Goal: Information Seeking & Learning: Find specific fact

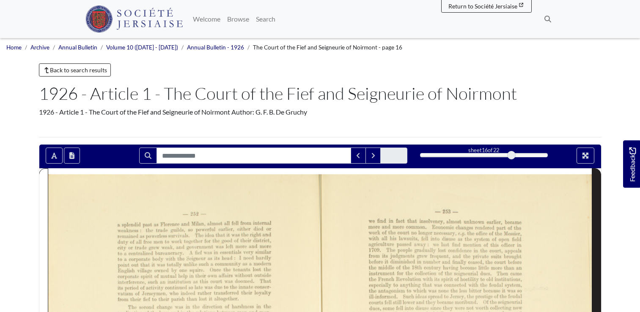
scroll to position [220, 0]
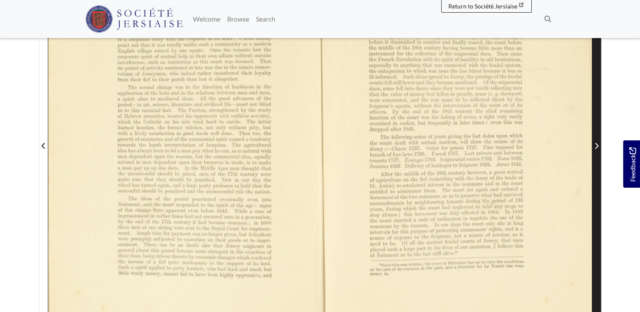
click at [595, 144] on icon "Next Page" at bounding box center [597, 146] width 4 height 7
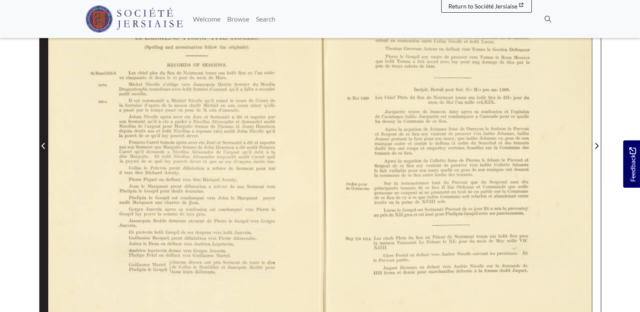
click at [44, 147] on icon "Previous Page" at bounding box center [42, 146] width 3 height 6
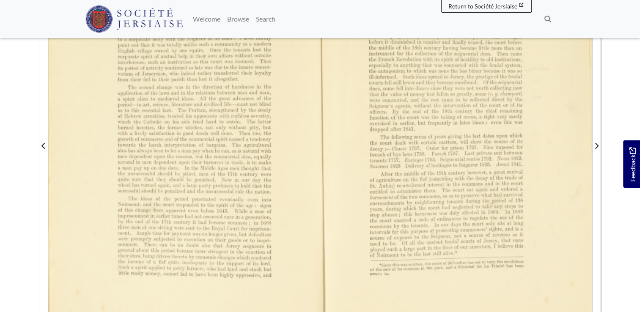
click at [452, 149] on div at bounding box center [456, 140] width 272 height 384
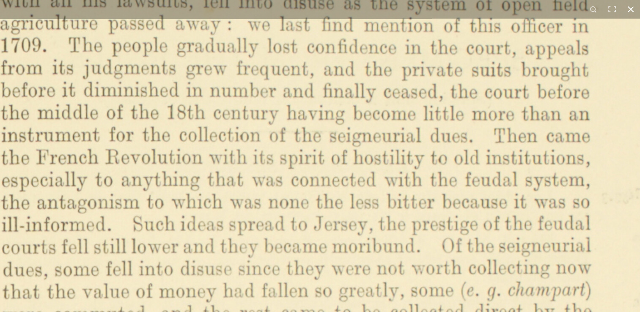
click at [439, 0] on html "Menu" at bounding box center [320, 165] width 640 height 771
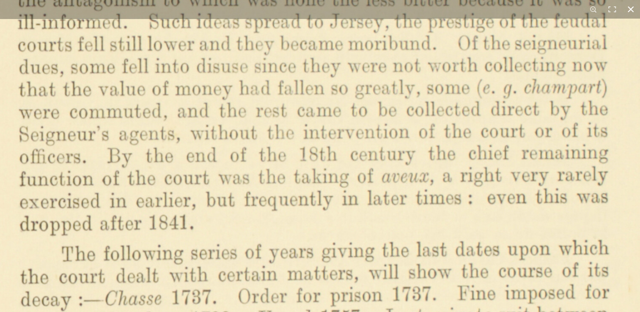
click at [403, 0] on html "Menu" at bounding box center [320, 165] width 640 height 771
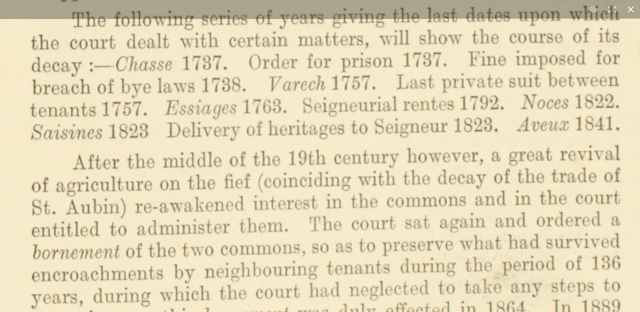
click at [366, 0] on html "Menu" at bounding box center [320, 165] width 640 height 771
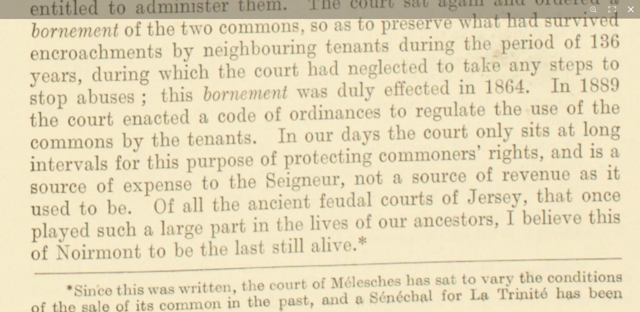
click at [306, 9] on div "1 / 1" at bounding box center [320, 156] width 640 height 312
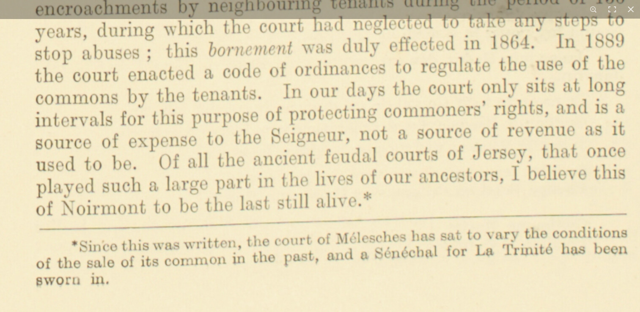
click at [592, 8] on button at bounding box center [593, 9] width 19 height 19
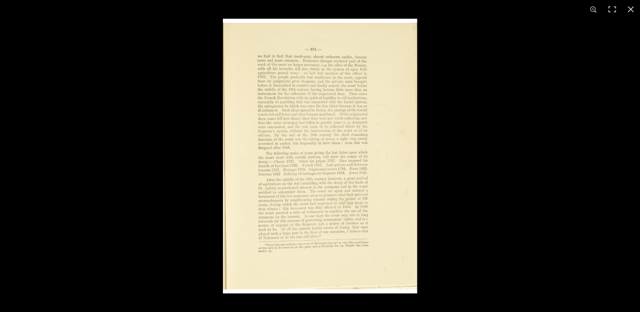
click at [394, 175] on img at bounding box center [320, 156] width 194 height 275
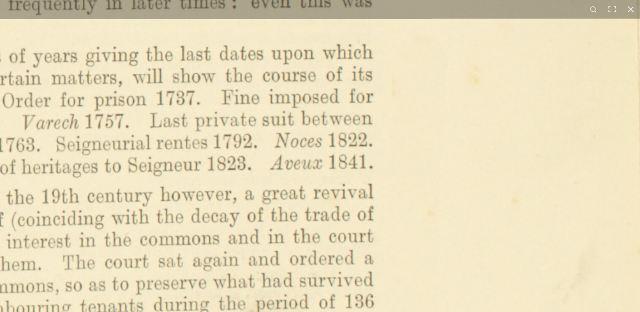
click at [407, 176] on img at bounding box center [116, 72] width 1047 height 1481
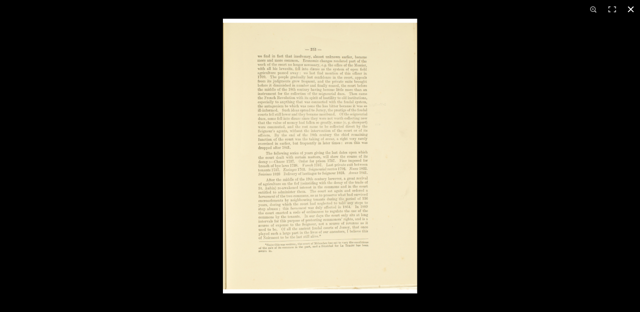
click at [212, 214] on div at bounding box center [320, 156] width 640 height 312
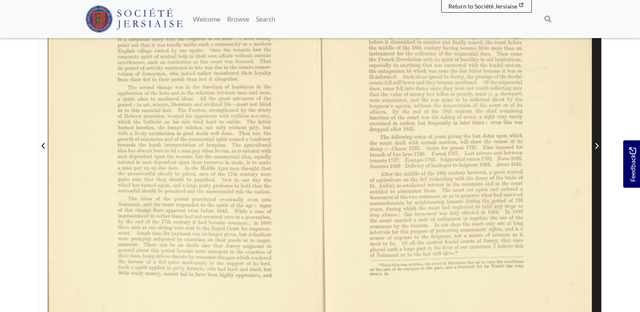
click at [598, 148] on icon "Next Page" at bounding box center [597, 146] width 4 height 7
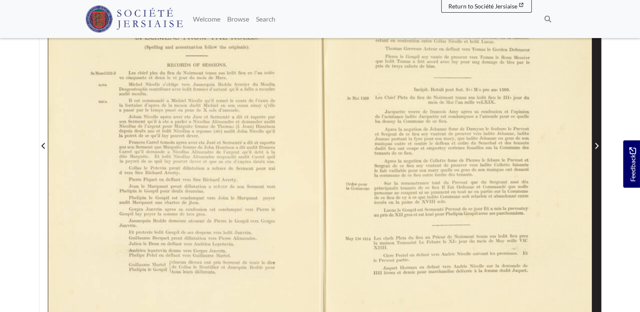
click at [598, 148] on icon "Next Page" at bounding box center [597, 146] width 4 height 7
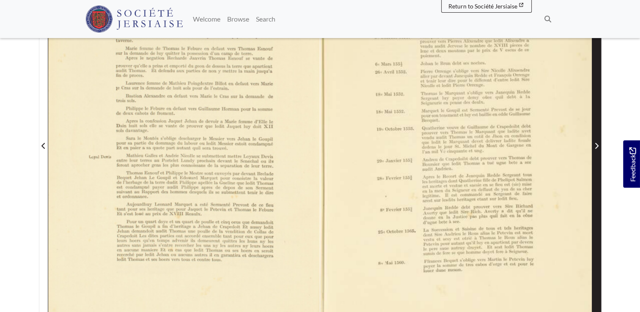
click at [598, 148] on icon "Next Page" at bounding box center [597, 146] width 4 height 7
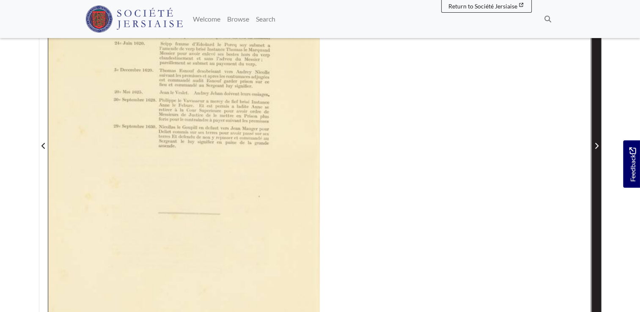
click at [598, 148] on icon "Next Page" at bounding box center [597, 146] width 4 height 7
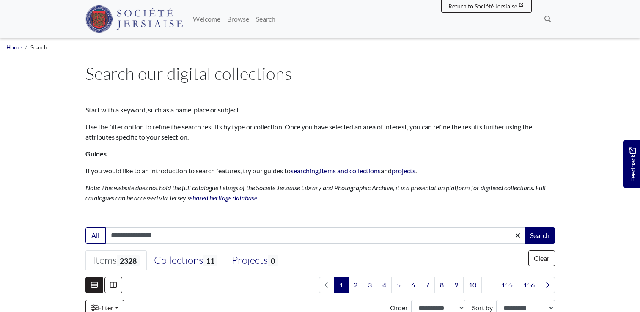
scroll to position [65, 0]
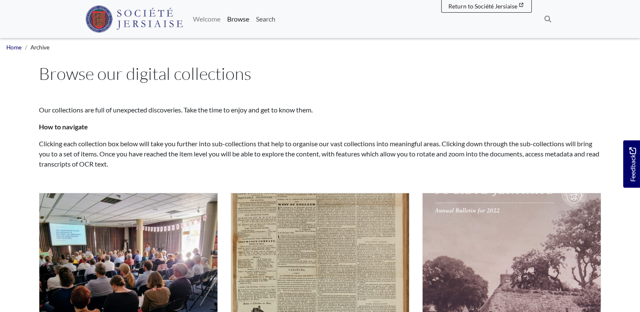
click at [274, 19] on link "Search" at bounding box center [266, 19] width 26 height 17
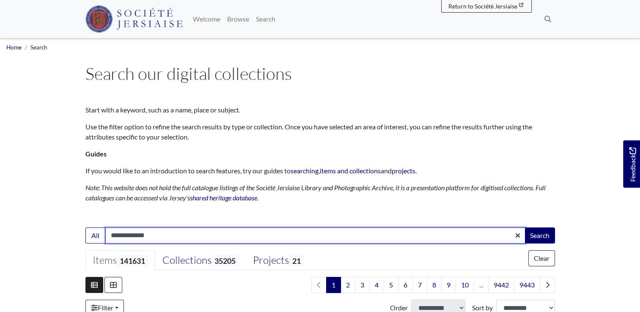
type input "**********"
click at [525, 228] on button "Search" at bounding box center [540, 236] width 30 height 16
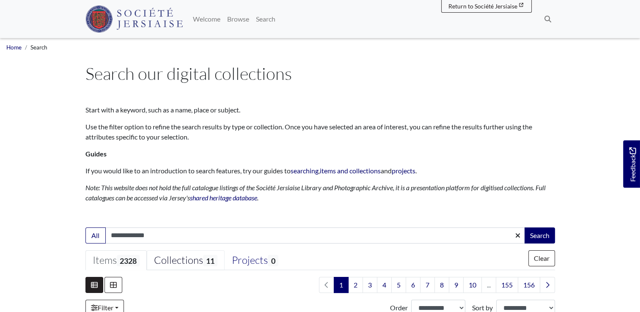
click at [185, 264] on div "Collections 11" at bounding box center [185, 260] width 63 height 13
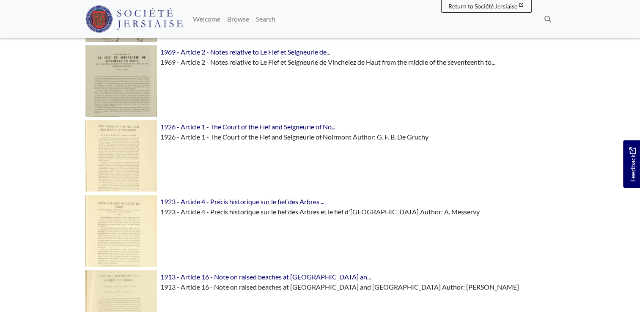
scroll to position [508, 0]
